Goal: Book appointment/travel/reservation

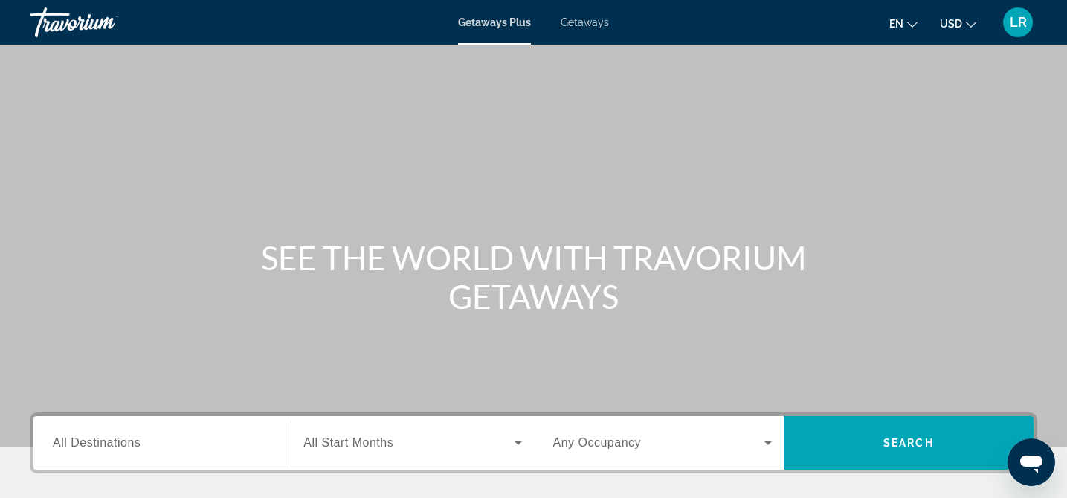
click at [1017, 28] on span "LR" at bounding box center [1018, 22] width 17 height 15
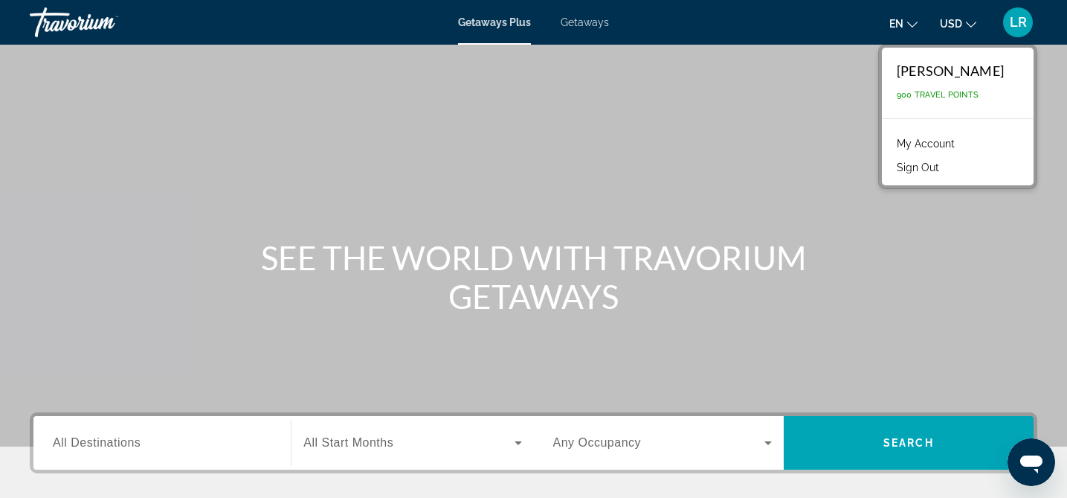
click at [77, 444] on span "All Destinations" at bounding box center [97, 442] width 88 height 13
click at [77, 444] on input "Destination All Destinations" at bounding box center [162, 443] width 219 height 18
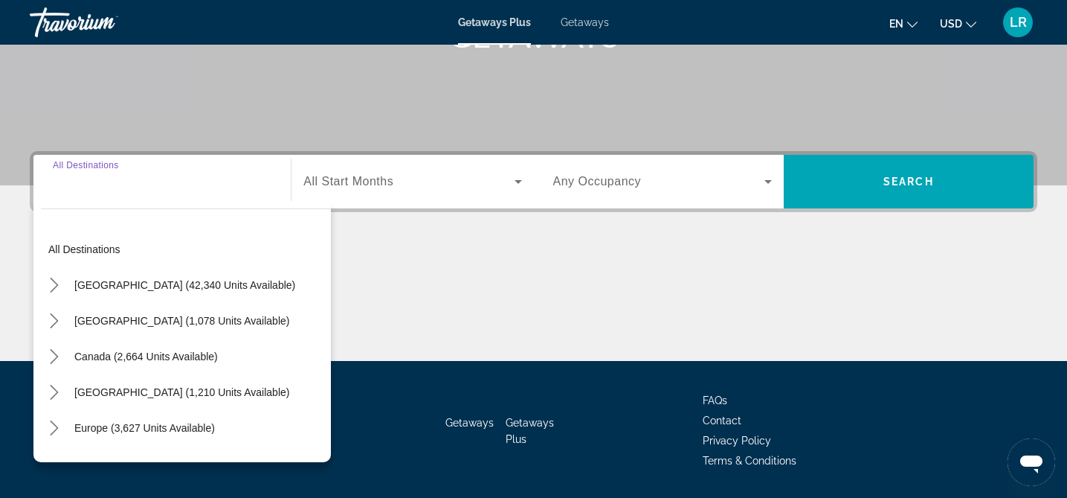
scroll to position [306, 0]
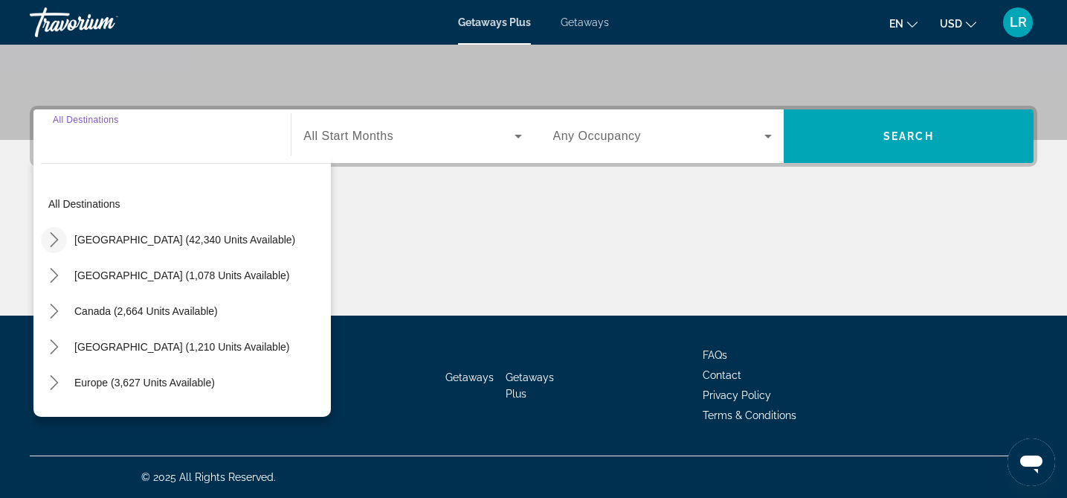
click at [57, 240] on icon "Toggle United States (42,340 units available) submenu" at bounding box center [54, 239] width 8 height 15
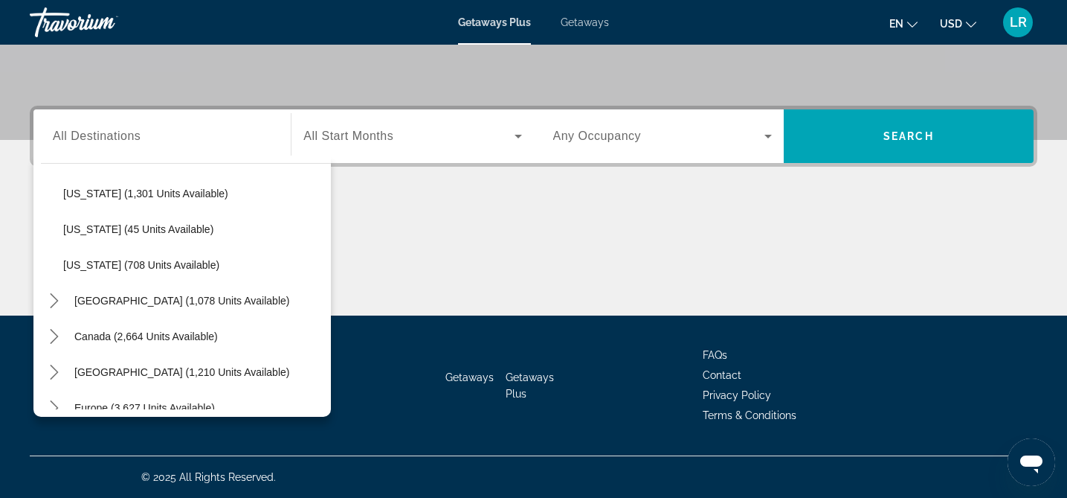
scroll to position [1389, 0]
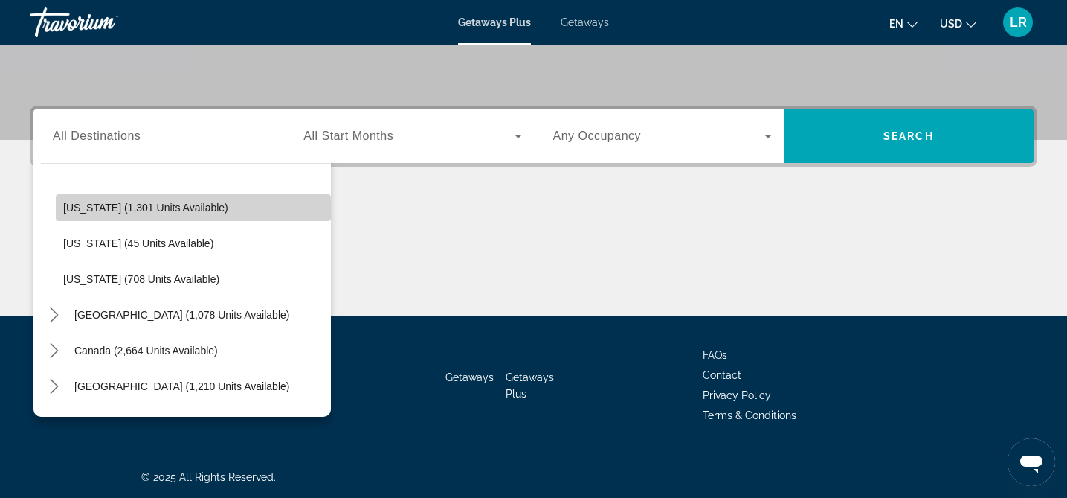
click at [116, 214] on span "Select destination: Washington (1,301 units available)" at bounding box center [193, 208] width 275 height 36
type input "**********"
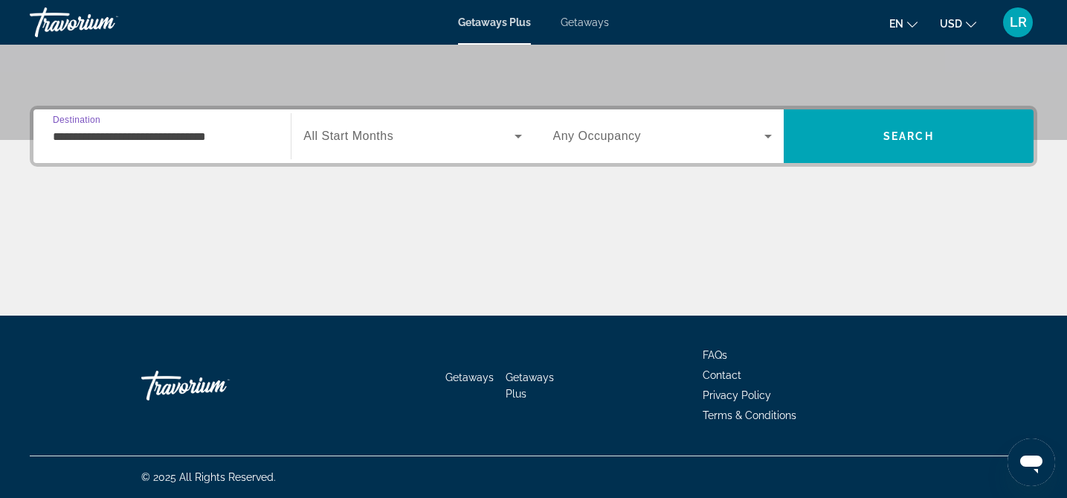
click at [518, 135] on icon "Search widget" at bounding box center [518, 137] width 7 height 4
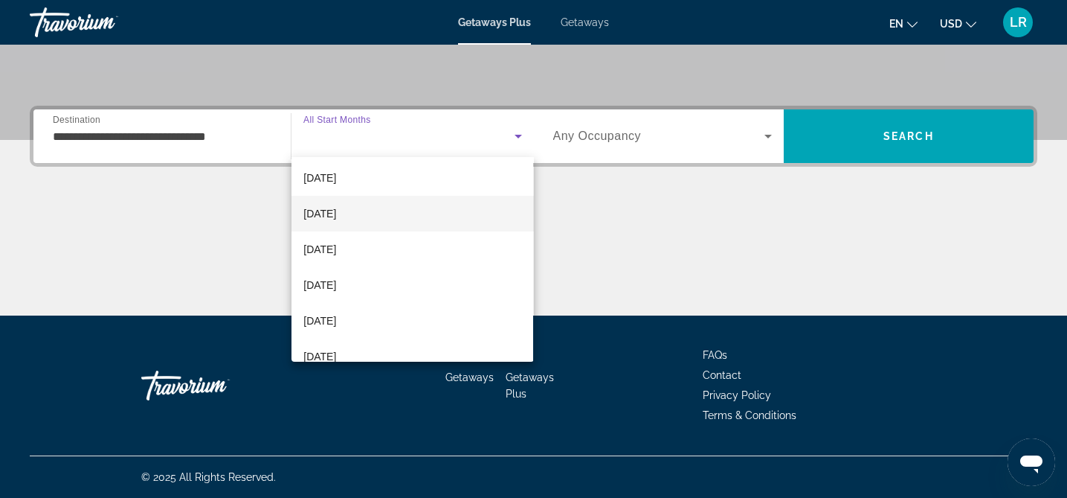
scroll to position [77, 0]
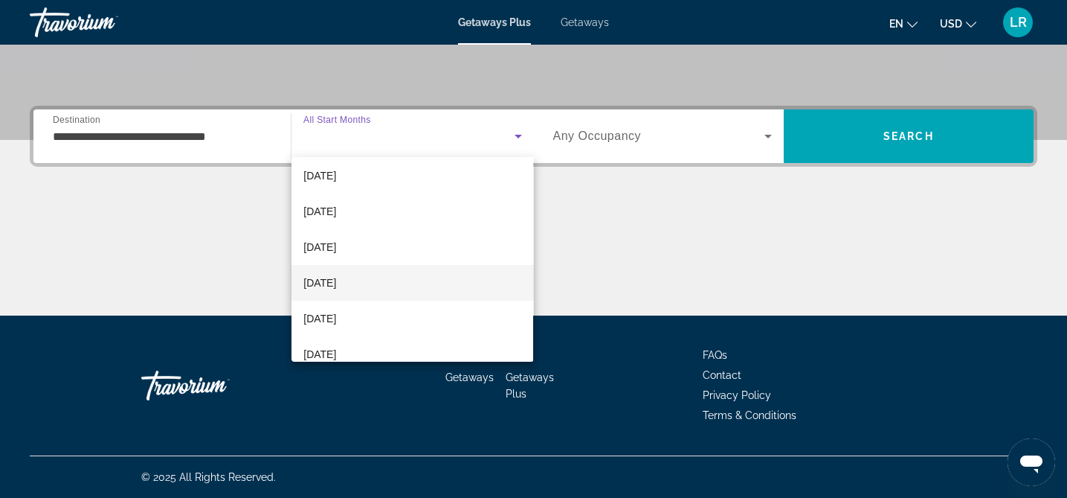
click at [336, 285] on span "[DATE]" at bounding box center [320, 283] width 33 height 18
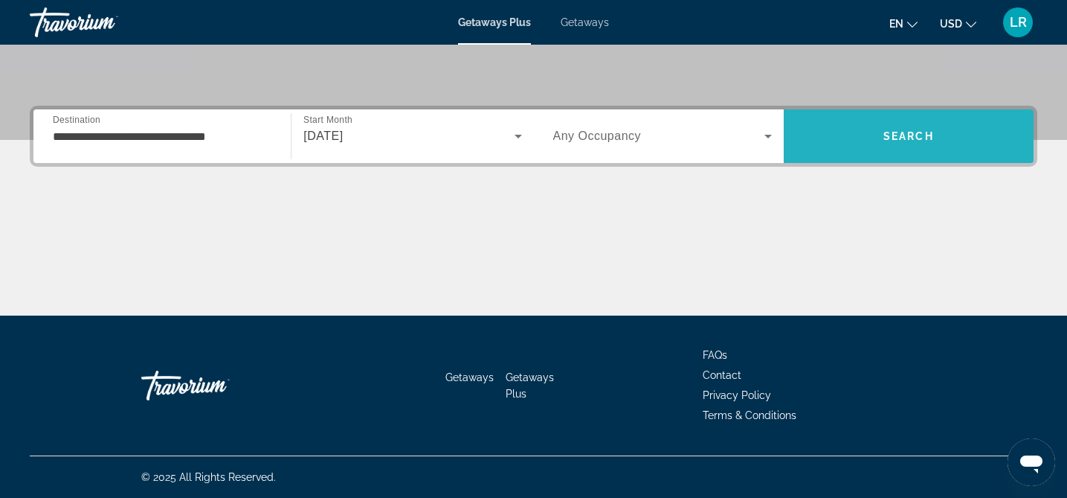
click at [897, 141] on span "Search" at bounding box center [909, 136] width 51 height 12
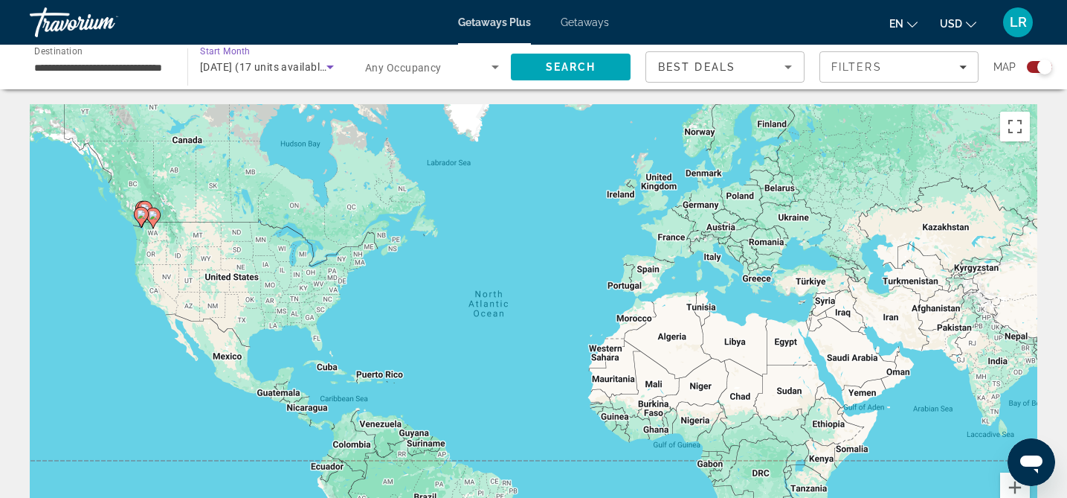
click at [333, 64] on icon "Search widget" at bounding box center [330, 67] width 18 height 18
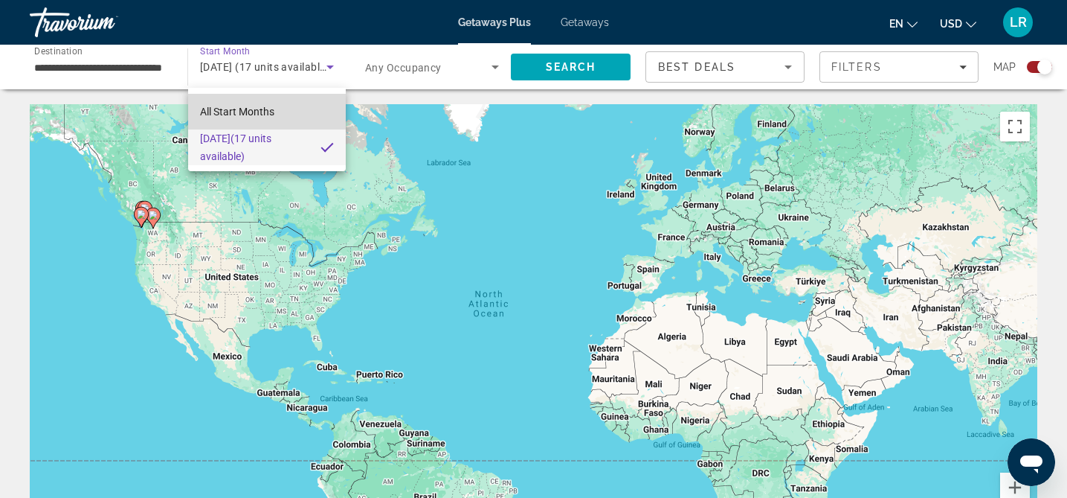
click at [252, 109] on span "All Start Months" at bounding box center [237, 112] width 74 height 12
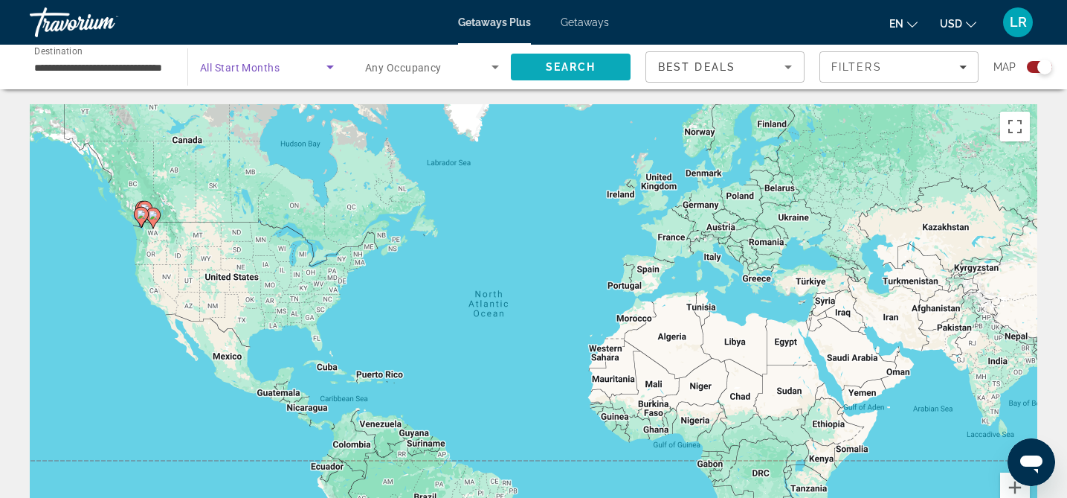
click at [549, 65] on span "Search" at bounding box center [571, 67] width 51 height 12
click at [331, 65] on icon "Search widget" at bounding box center [330, 67] width 18 height 18
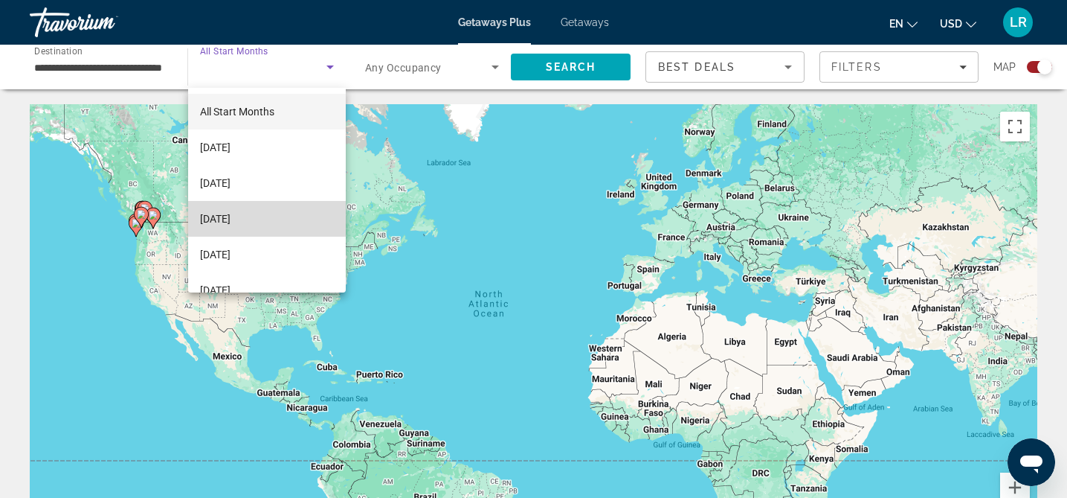
click at [231, 221] on span "[DATE]" at bounding box center [215, 219] width 30 height 18
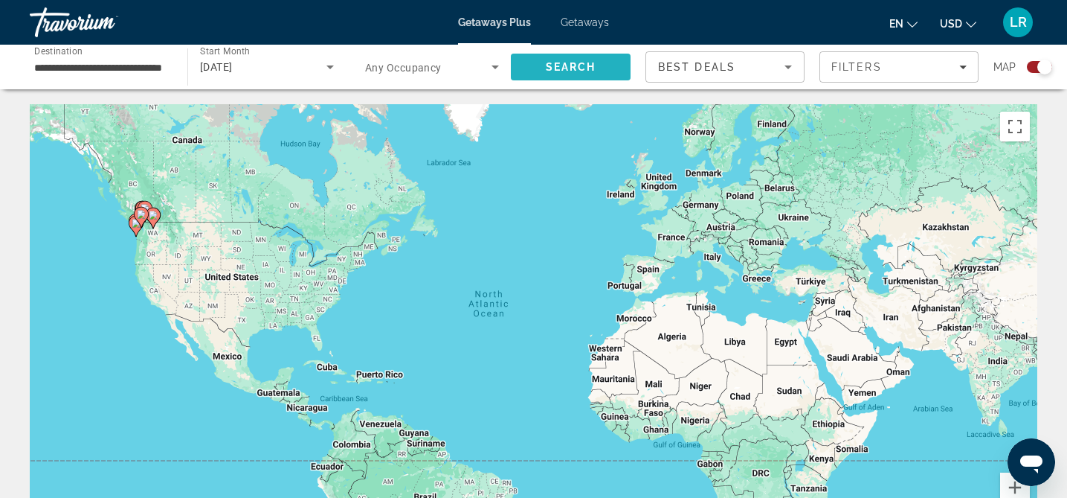
click at [557, 60] on span "Search" at bounding box center [571, 67] width 120 height 36
click at [332, 64] on icon "Search widget" at bounding box center [330, 67] width 18 height 18
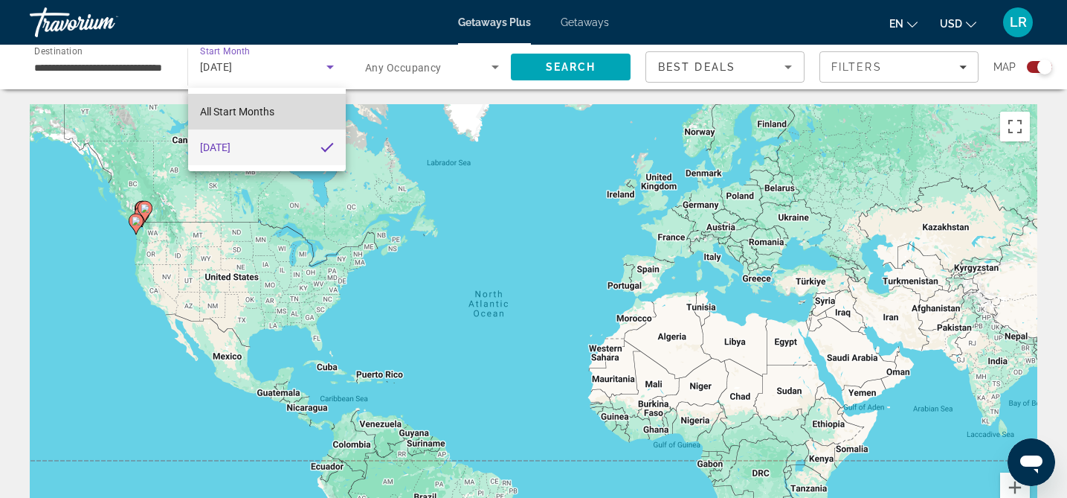
click at [262, 110] on span "All Start Months" at bounding box center [237, 112] width 74 height 12
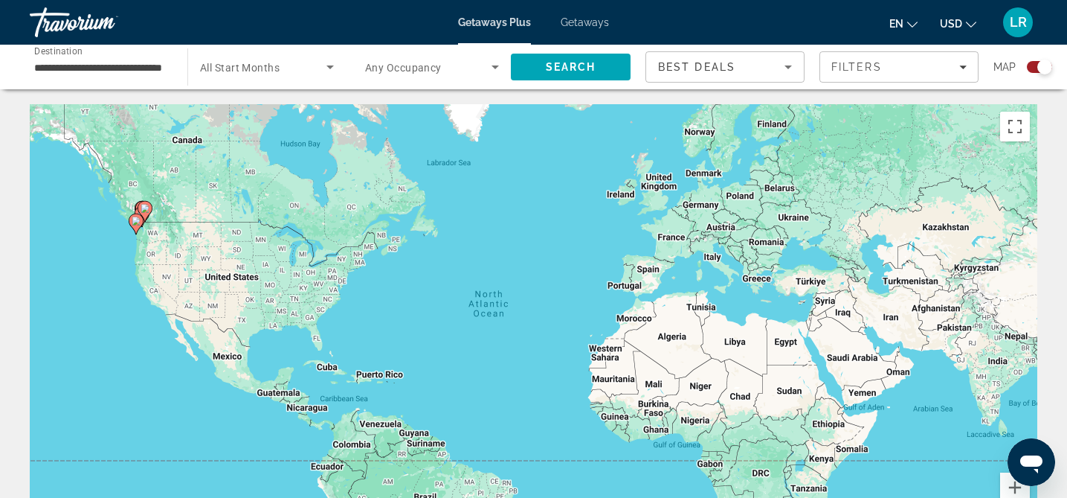
click at [277, 72] on span "All Start Months" at bounding box center [240, 68] width 80 height 12
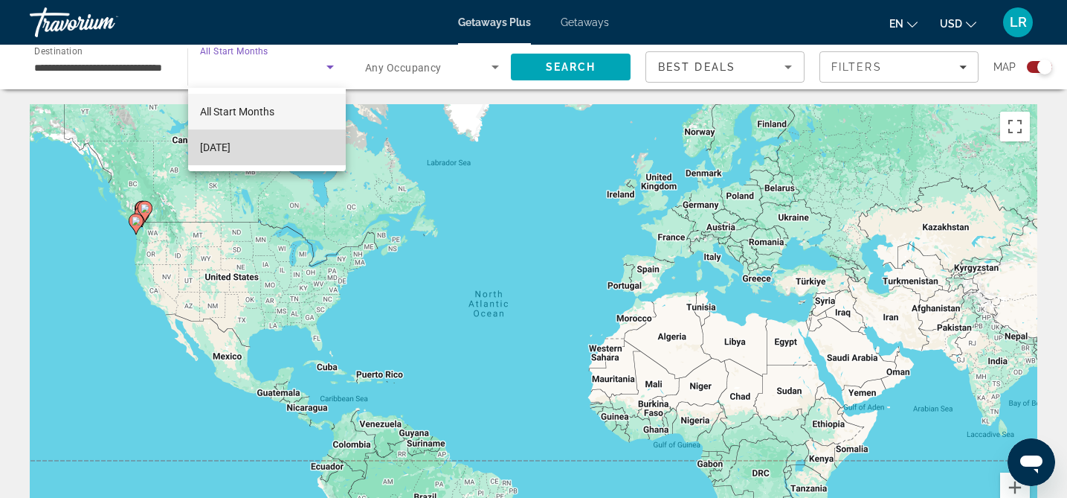
click at [231, 148] on span "[DATE]" at bounding box center [215, 147] width 30 height 18
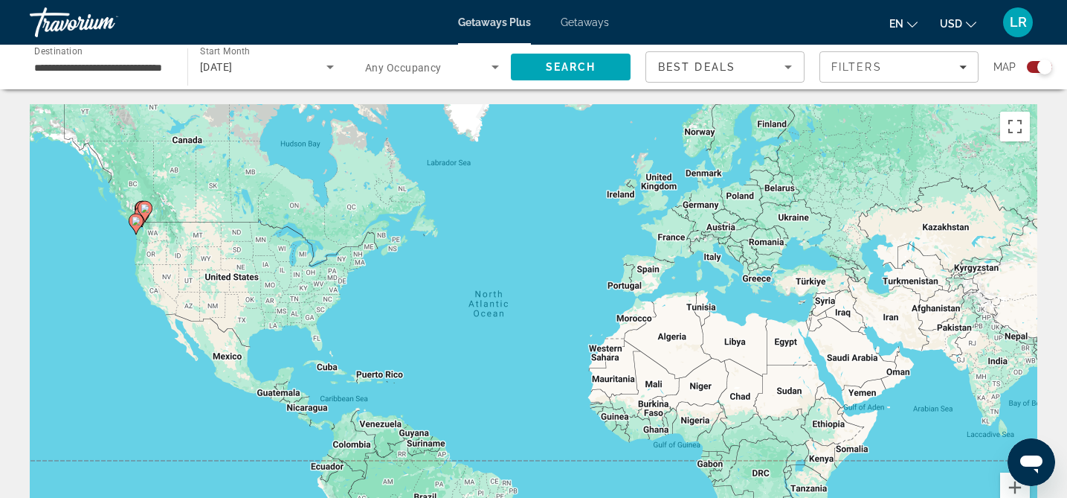
click at [236, 38] on div "Getaways Plus Getaways en English Español Français Italiano Português русский U…" at bounding box center [533, 22] width 1067 height 39
click at [202, 44] on mat-toolbar "Getaways Plus Getaways en English Español Français Italiano Português русский U…" at bounding box center [533, 22] width 1067 height 45
click at [65, 52] on span "Destination" at bounding box center [58, 50] width 48 height 10
click at [65, 59] on input "**********" at bounding box center [101, 68] width 134 height 18
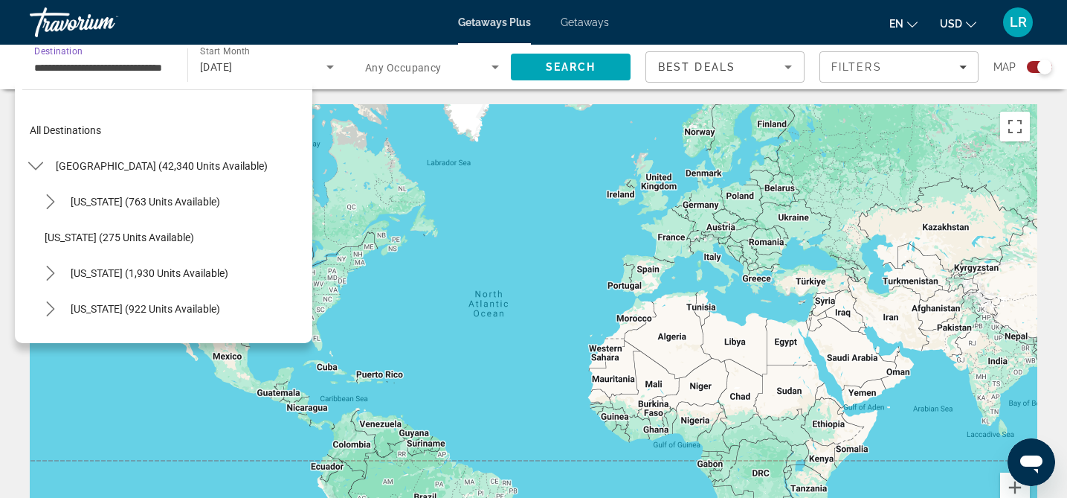
scroll to position [1303, 0]
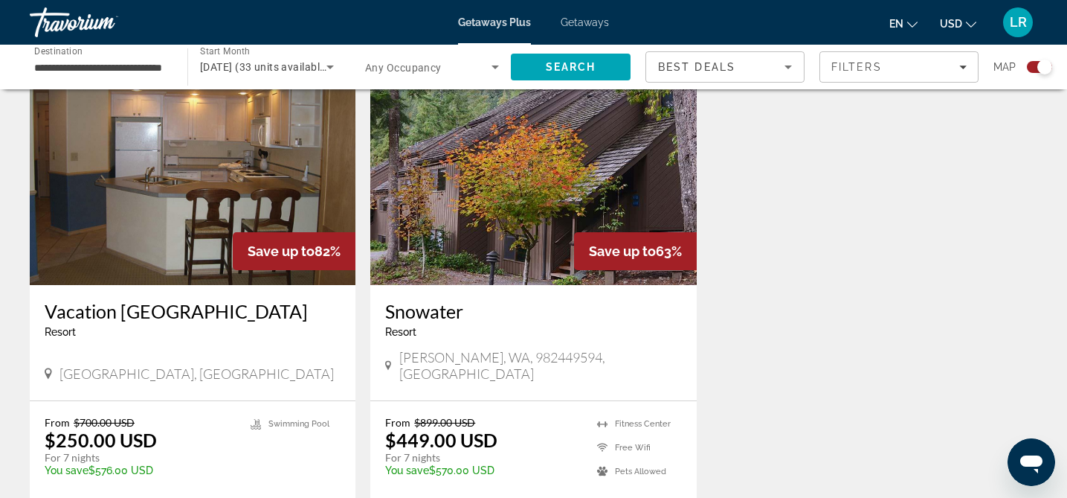
scroll to position [1099, 0]
